Goal: Transaction & Acquisition: Purchase product/service

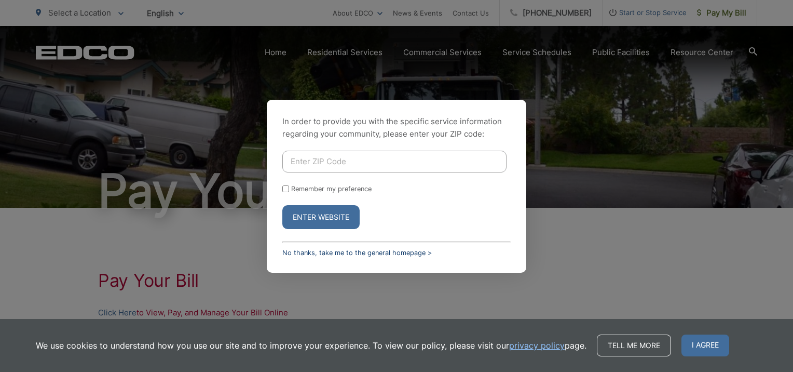
click at [328, 250] on link "No thanks, take me to the general homepage >" at bounding box center [356, 253] width 149 height 8
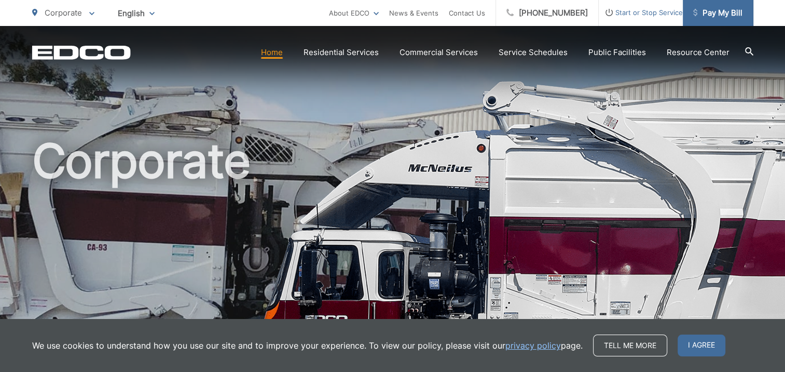
click at [699, 10] on span "Pay My Bill" at bounding box center [717, 13] width 49 height 12
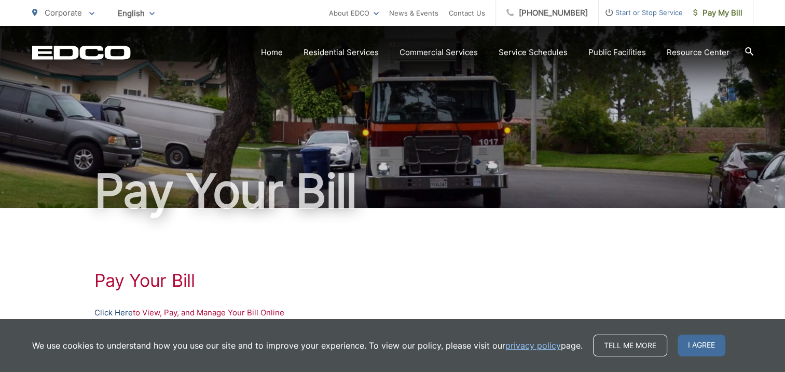
click at [98, 310] on link "Click Here" at bounding box center [113, 312] width 38 height 12
